Goal: Transaction & Acquisition: Purchase product/service

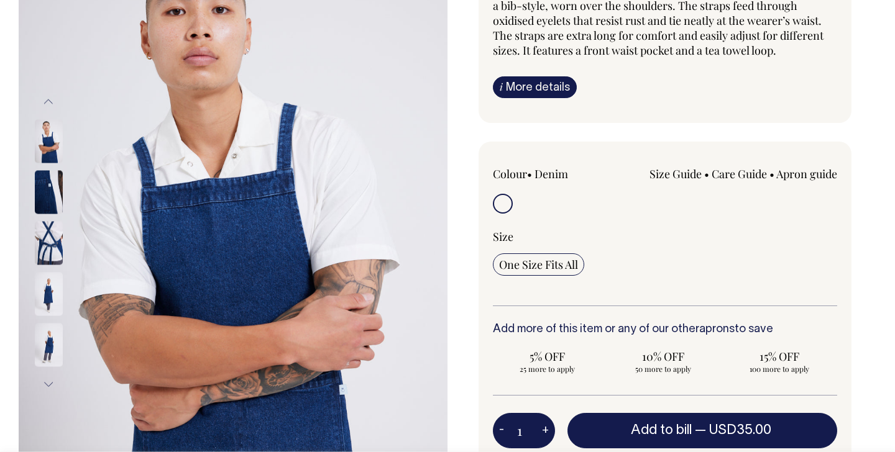
scroll to position [144, 0]
click at [43, 245] on img at bounding box center [49, 242] width 28 height 43
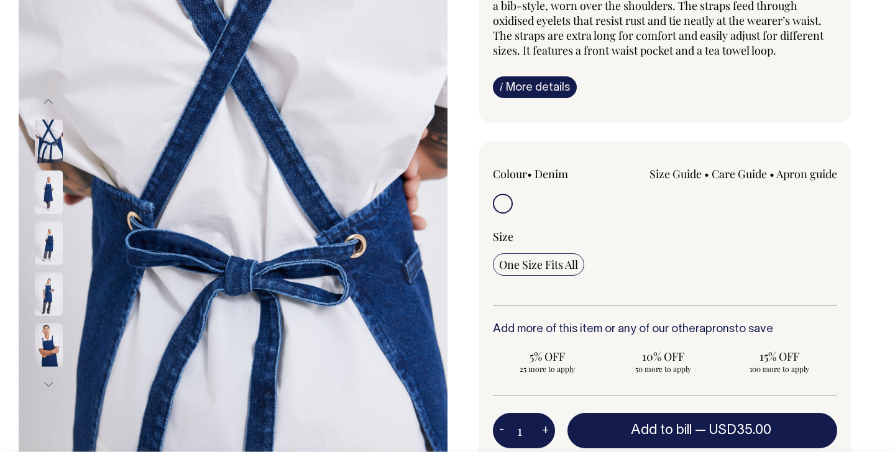
click at [51, 254] on img at bounding box center [49, 242] width 28 height 43
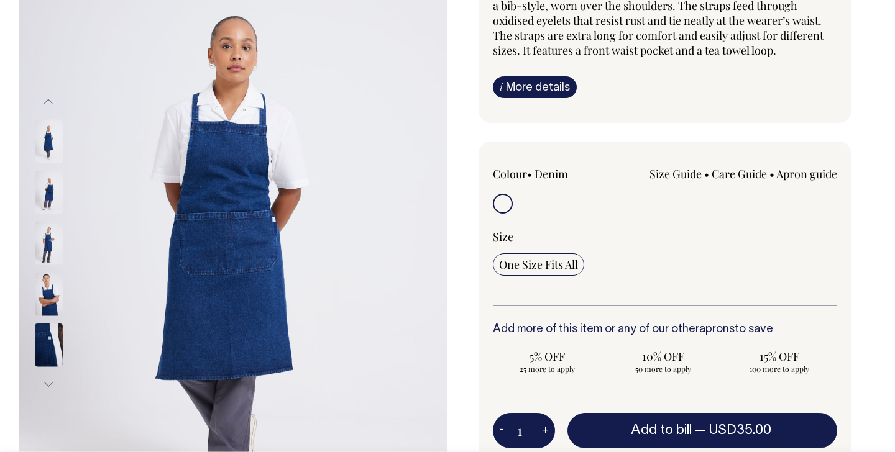
click at [53, 284] on img at bounding box center [49, 293] width 28 height 43
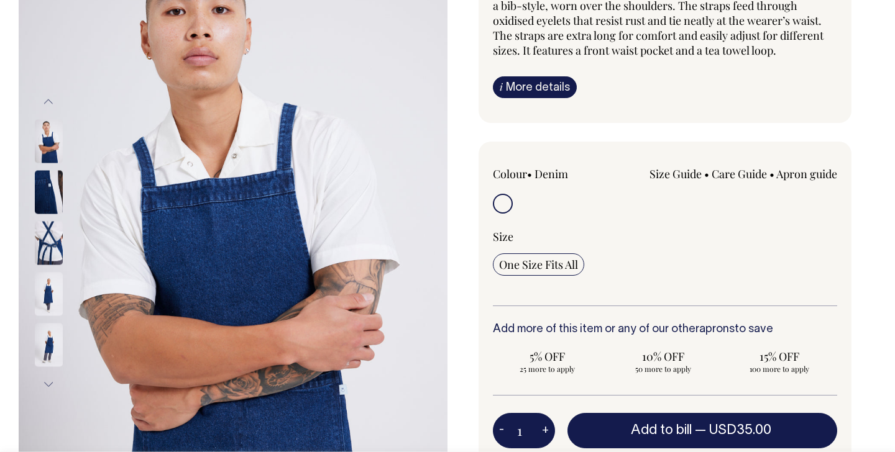
click at [48, 363] on img at bounding box center [49, 344] width 28 height 43
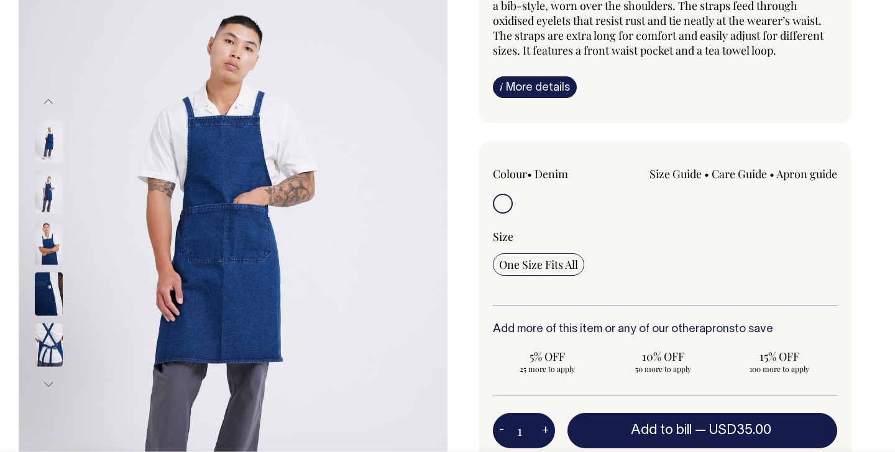
click at [51, 295] on div at bounding box center [65, 39] width 62 height 866
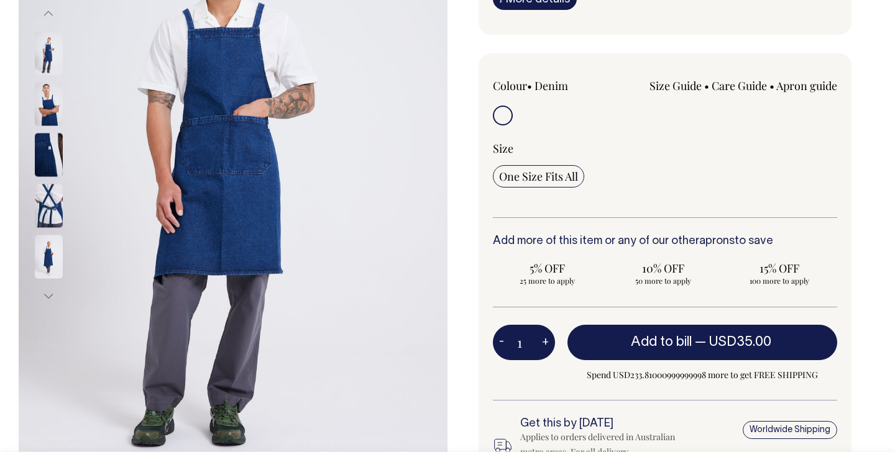
scroll to position [232, 0]
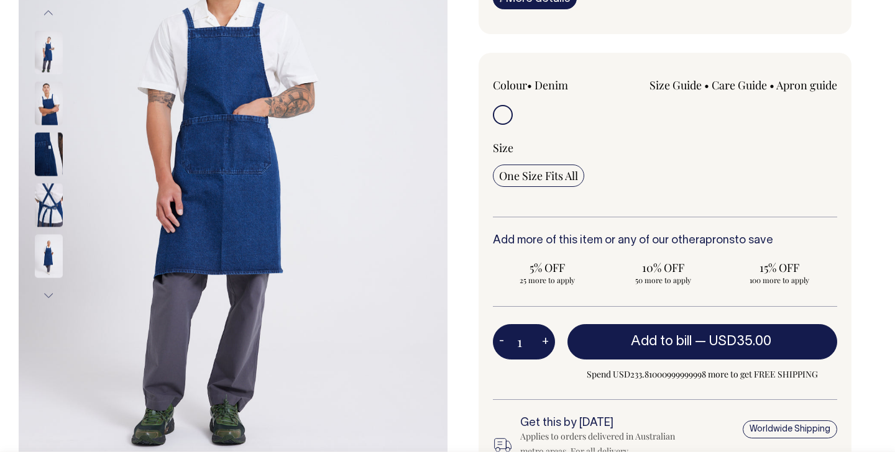
click at [545, 345] on button "+" at bounding box center [545, 342] width 19 height 25
type input "2"
click at [545, 345] on button "+" at bounding box center [545, 342] width 19 height 25
type input "3"
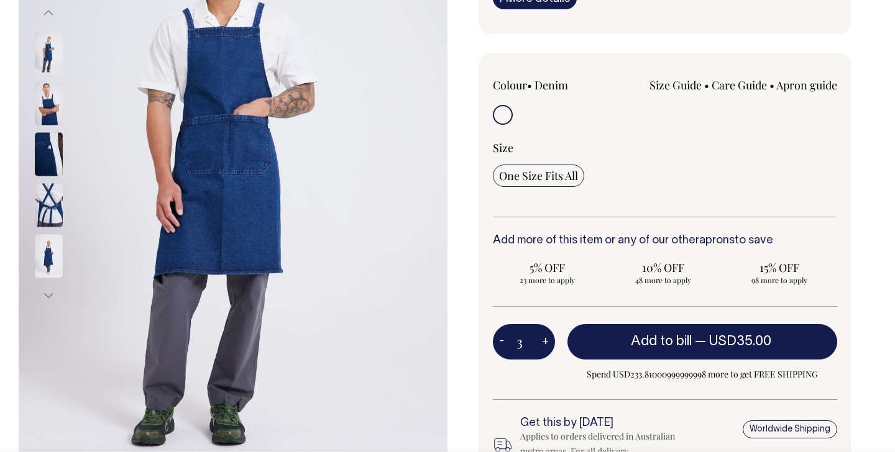
type input "3"
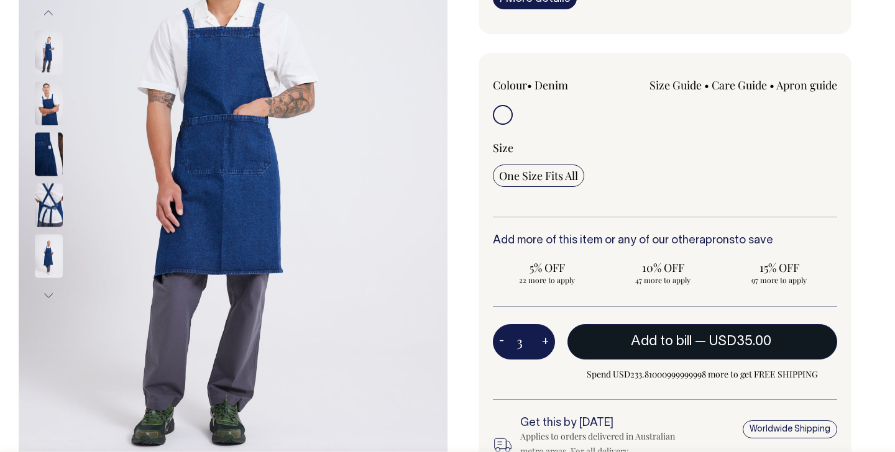
click at [605, 345] on button "Add to bill — USD35.00" at bounding box center [702, 341] width 270 height 35
type input "1"
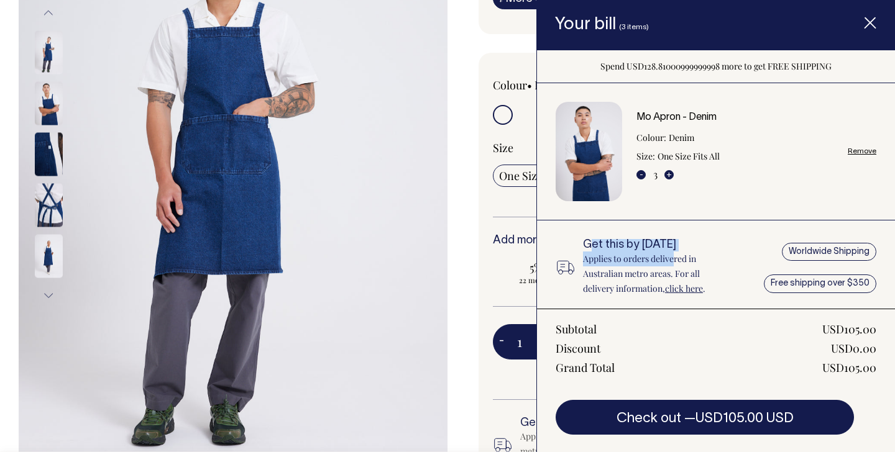
drag, startPoint x: 588, startPoint y: 247, endPoint x: 675, endPoint y: 254, distance: 87.3
click at [675, 254] on div "Get this by Monday Applies to orders delivered in Australian metro areas. For a…" at bounding box center [656, 267] width 147 height 57
drag, startPoint x: 587, startPoint y: 274, endPoint x: 632, endPoint y: 274, distance: 44.7
click at [632, 274] on p "Applies to orders delivered in Australian metro areas. For all delivery informa…" at bounding box center [656, 274] width 147 height 45
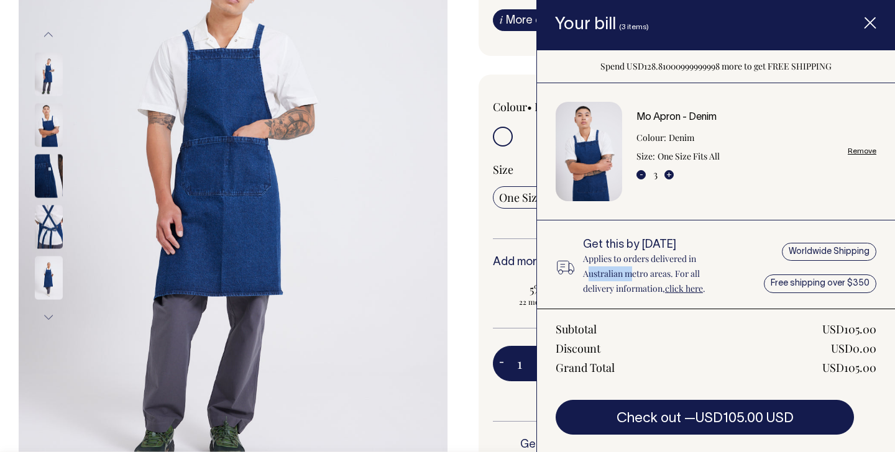
scroll to position [211, 0]
click at [670, 337] on div "Subtotal USD105.00 Discount USD0.00 Grand Total USD105.00" at bounding box center [715, 348] width 321 height 53
click at [685, 294] on link "click here" at bounding box center [684, 289] width 38 height 12
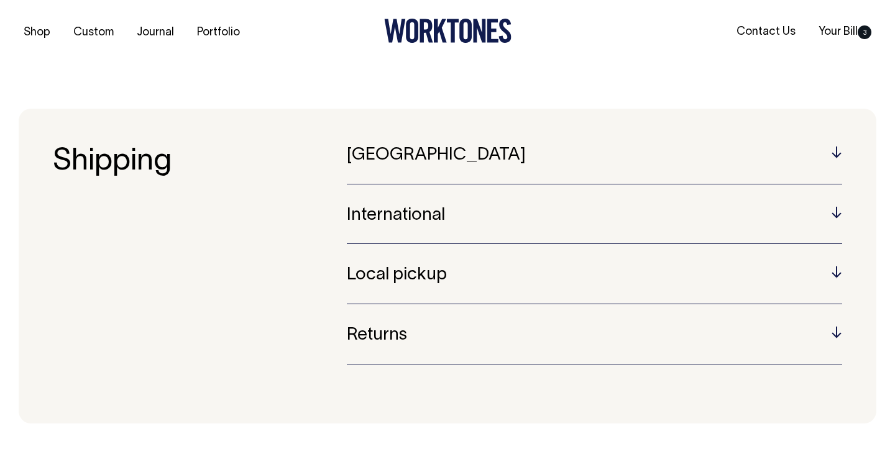
click at [833, 217] on h5 "International" at bounding box center [594, 215] width 495 height 19
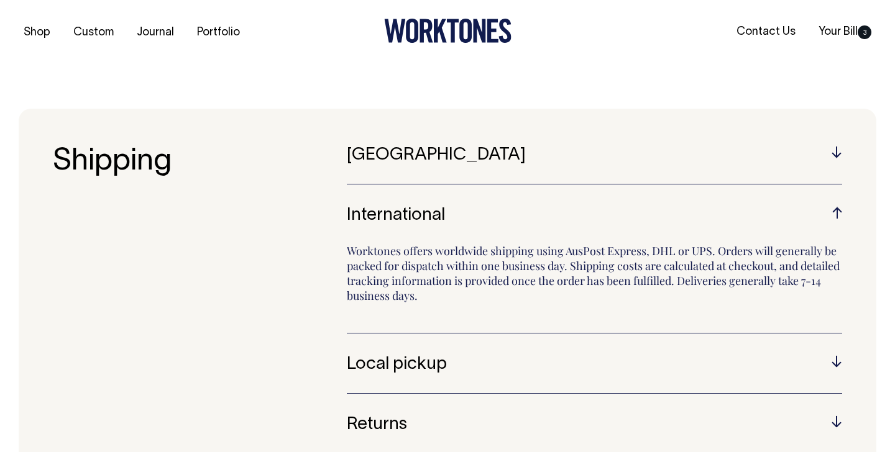
drag, startPoint x: 370, startPoint y: 299, endPoint x: 400, endPoint y: 299, distance: 29.8
click at [395, 299] on p "Worktones offers worldwide shipping using AusPost Express, DHL or UPS. Orders w…" at bounding box center [594, 279] width 495 height 71
